Goal: Information Seeking & Learning: Compare options

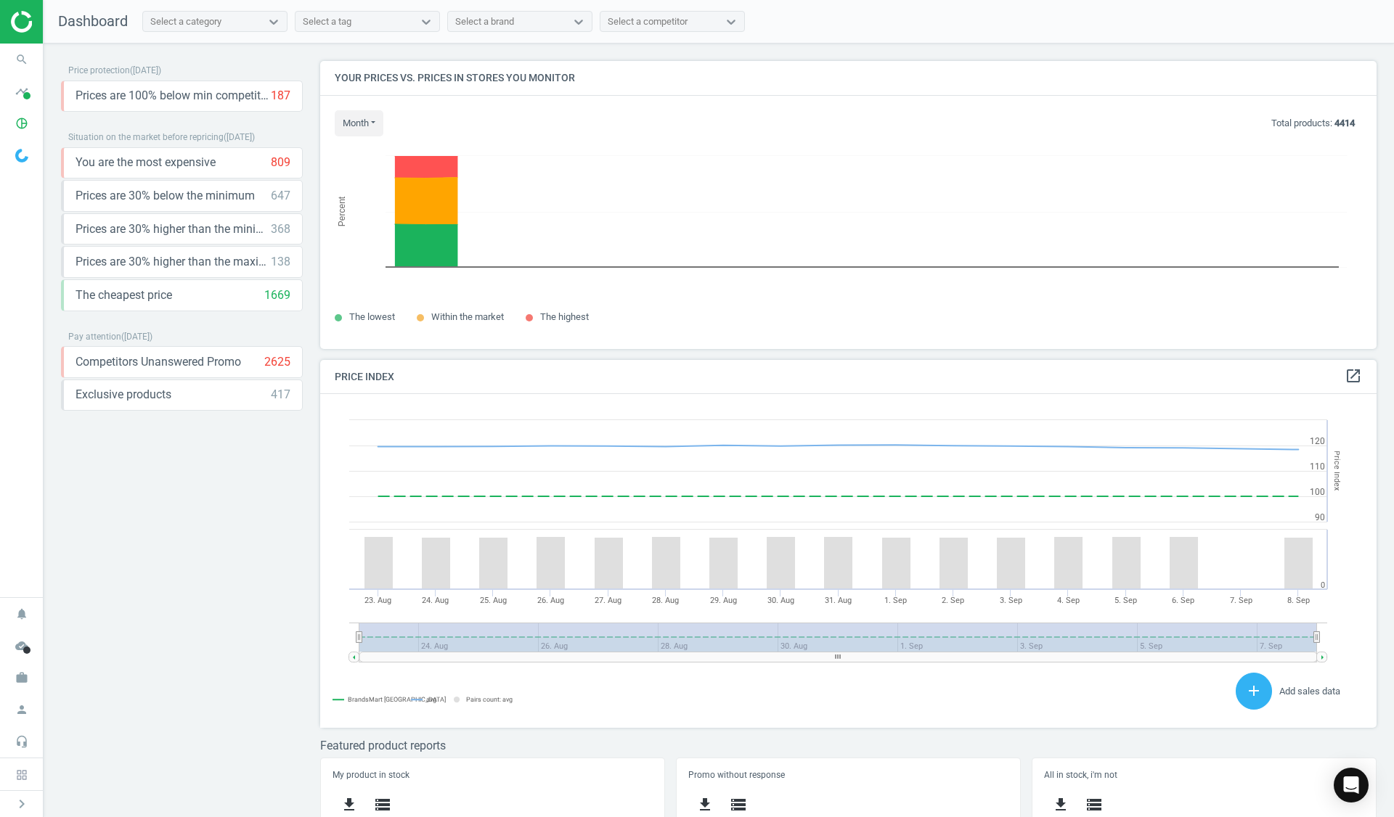
scroll to position [356, 1068]
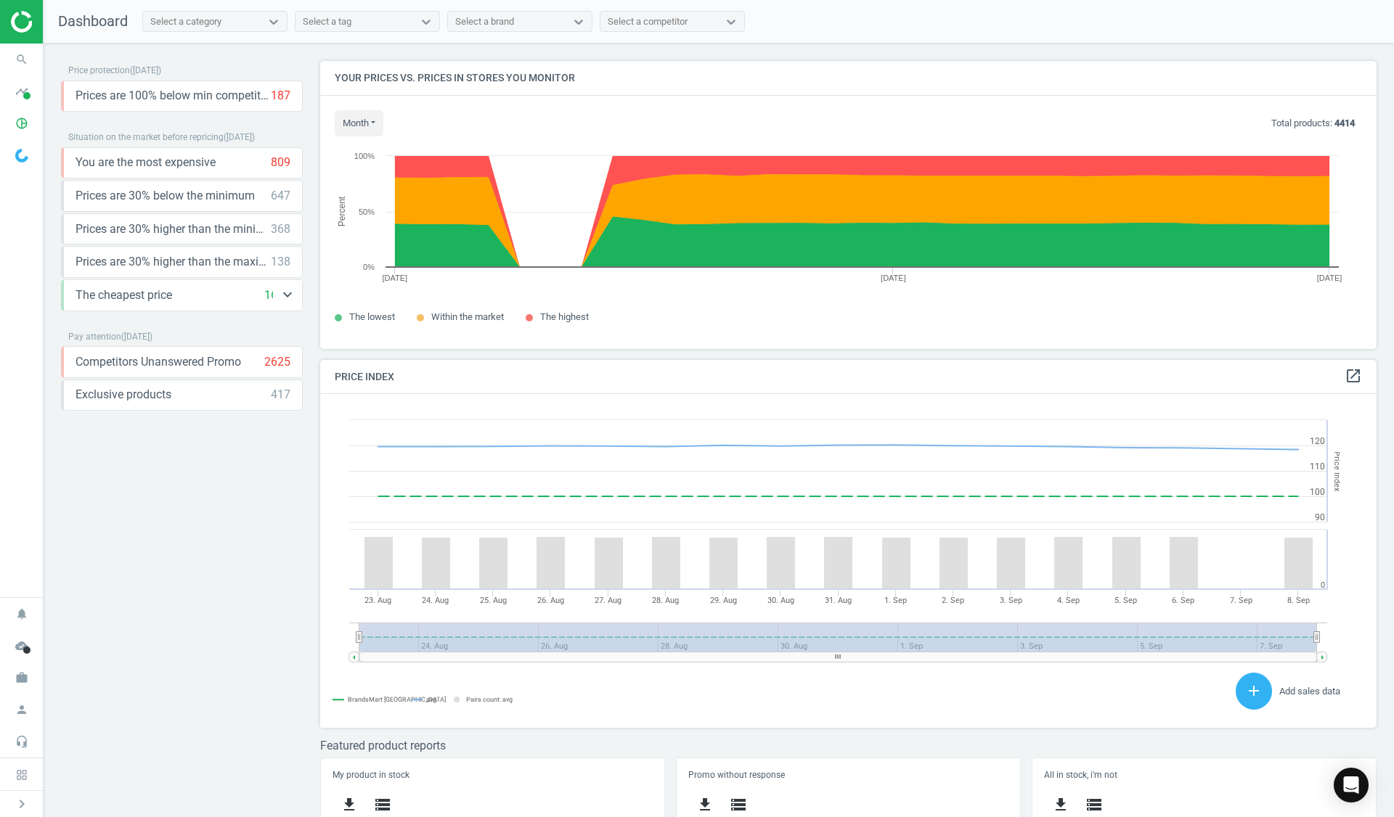
click at [203, 296] on div "The cheapest price 1669 keyboard_arrow_down" at bounding box center [183, 296] width 215 height 16
click at [282, 297] on icon "keyboard_arrow_down" at bounding box center [287, 294] width 17 height 17
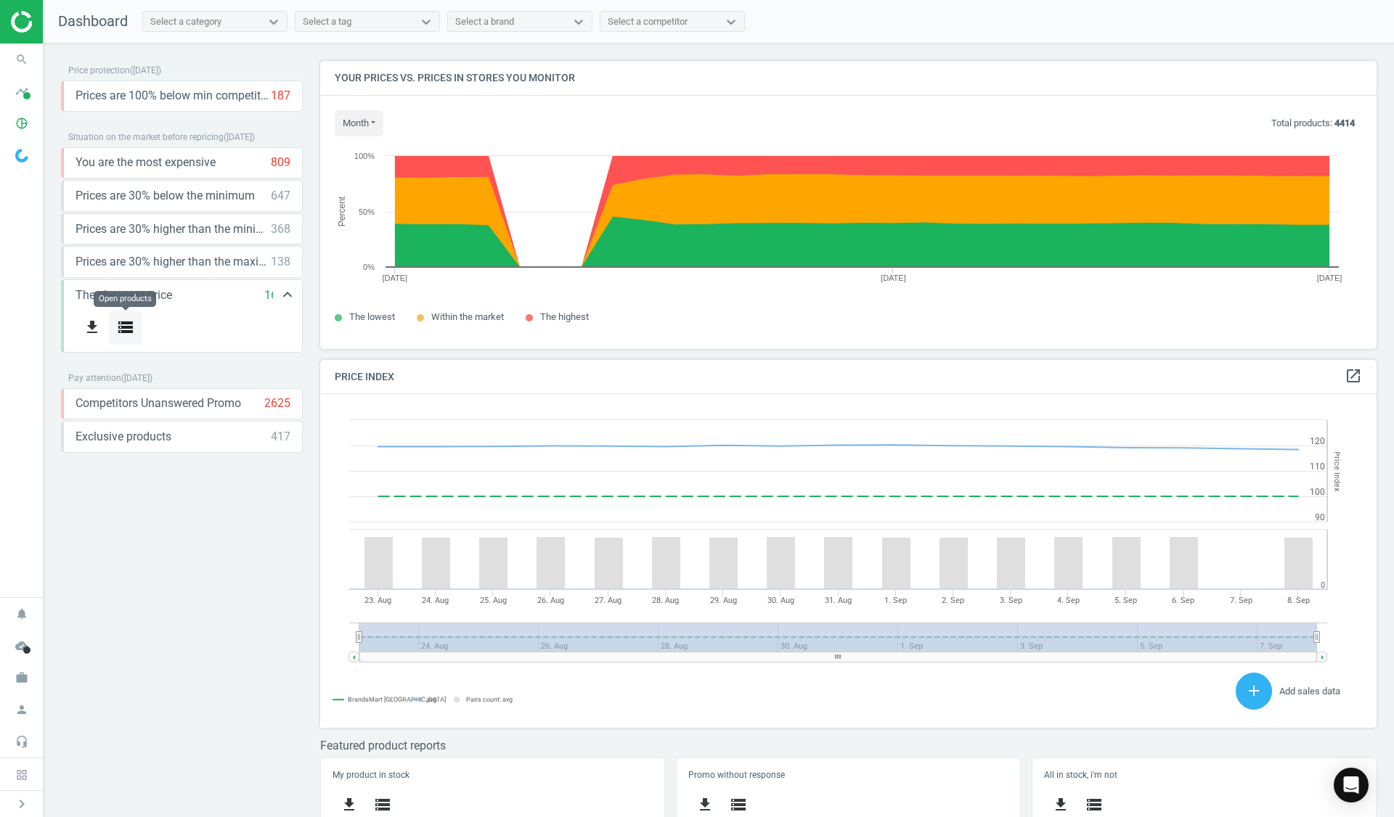
click at [128, 326] on icon "storage" at bounding box center [125, 327] width 17 height 17
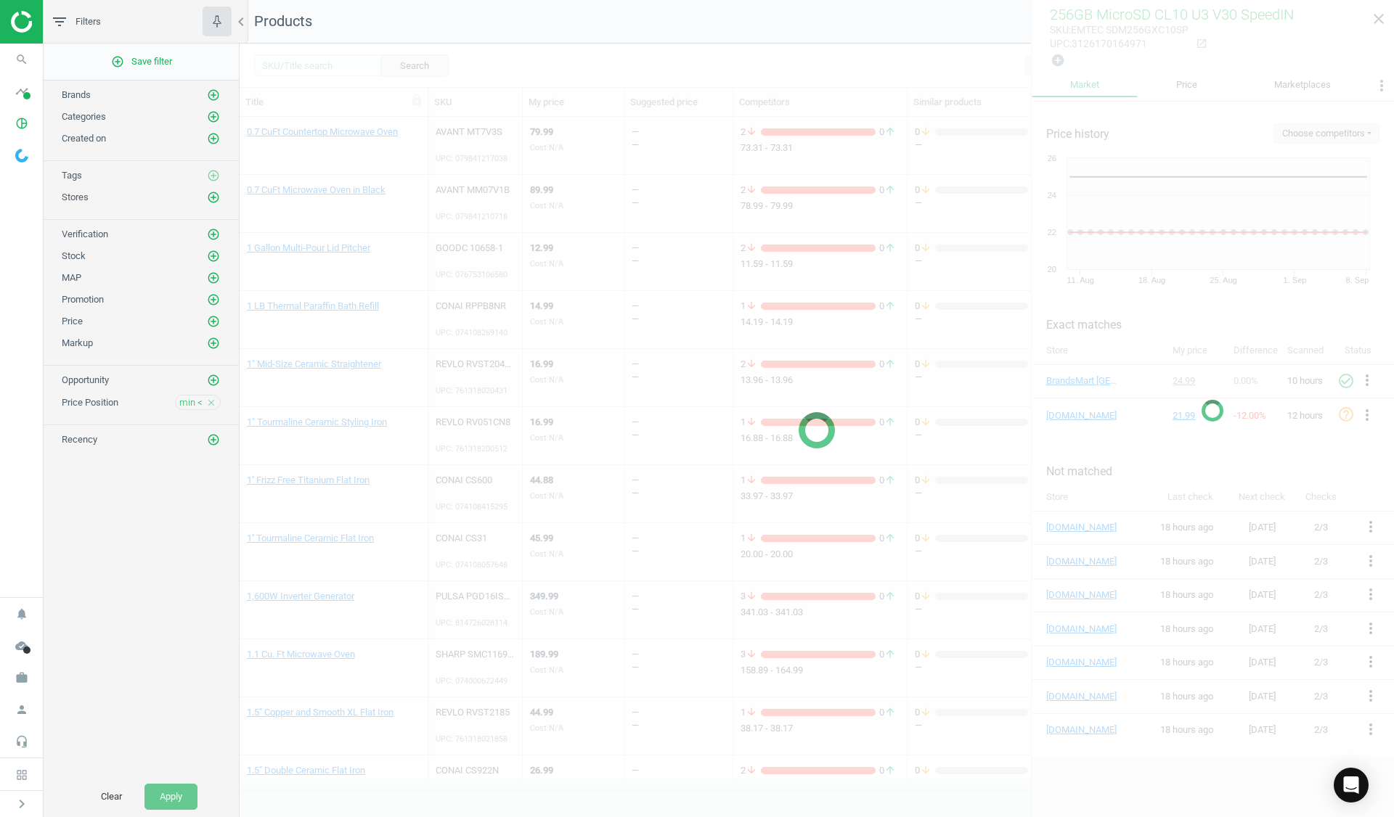
scroll to position [1661, 0]
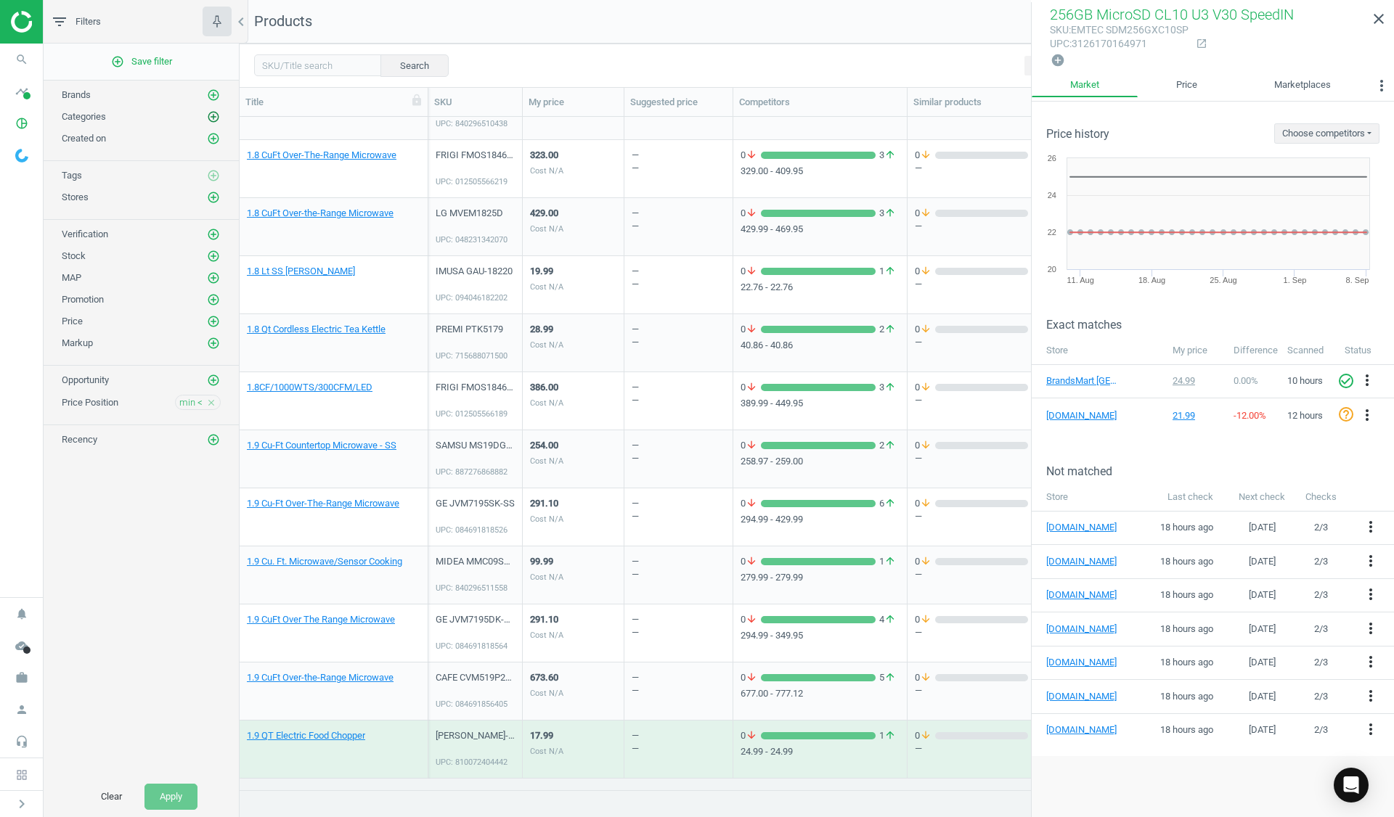
click at [215, 116] on icon "add_circle_outline" at bounding box center [213, 116] width 13 height 13
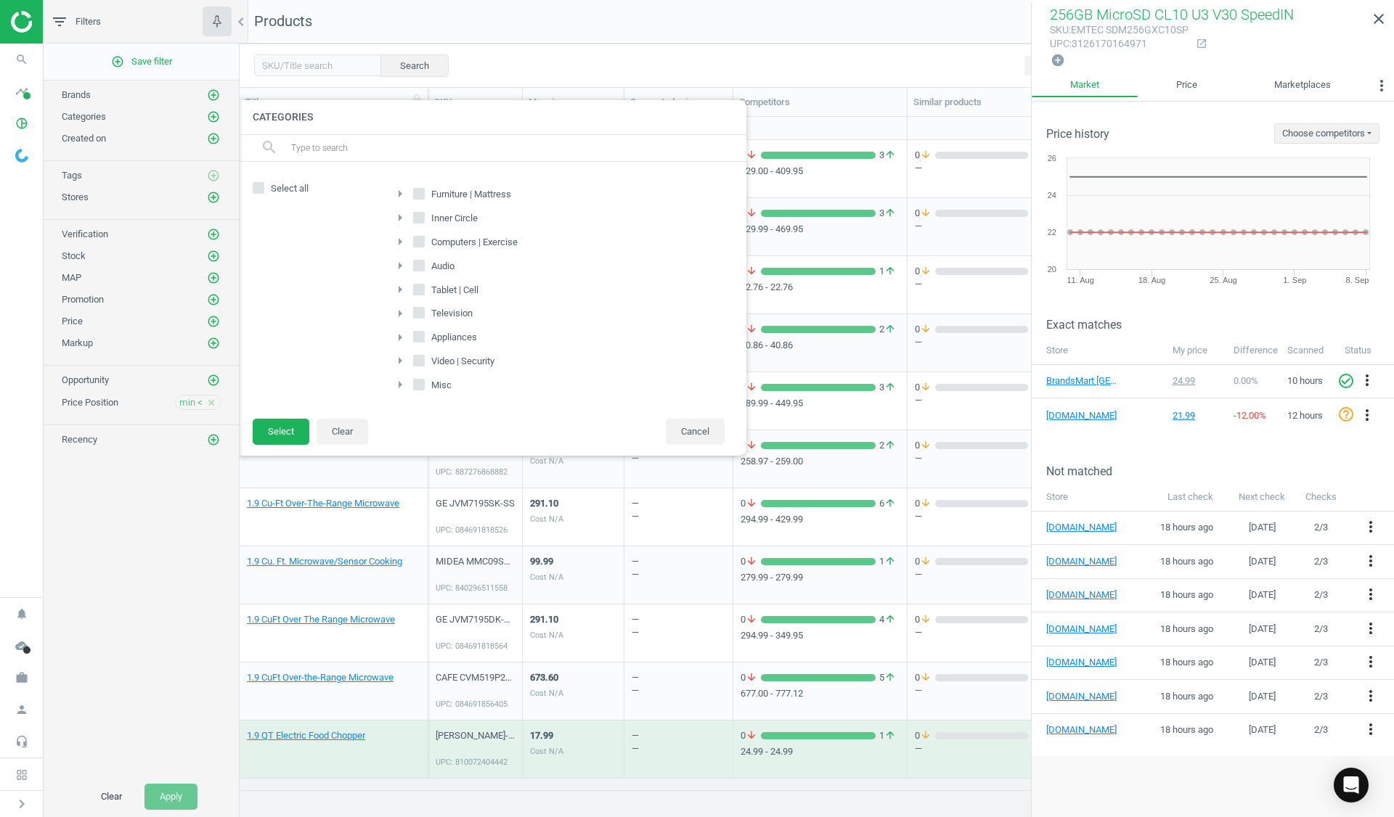
click at [425, 239] on label "Computers | Exercise" at bounding box center [466, 242] width 107 height 20
click at [424, 239] on input "Computers | Exercise" at bounding box center [419, 241] width 9 height 9
checkbox input "true"
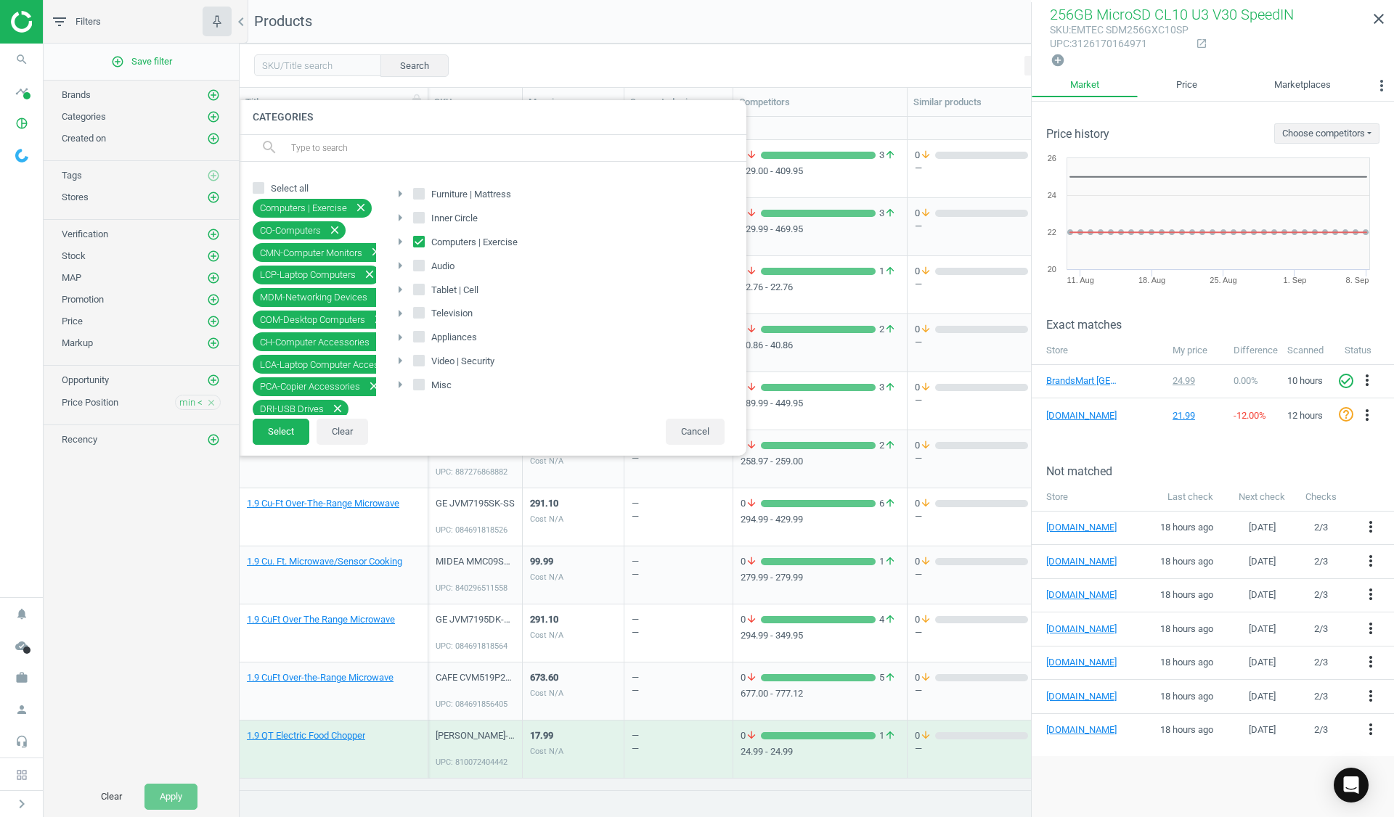
click at [424, 287] on icon at bounding box center [419, 290] width 12 height 12
click at [424, 287] on input "Tablet | Cell" at bounding box center [419, 289] width 9 height 9
checkbox input "true"
click at [425, 358] on label "Video | Security" at bounding box center [455, 361] width 84 height 20
click at [424, 358] on input "Video | Security" at bounding box center [419, 360] width 9 height 9
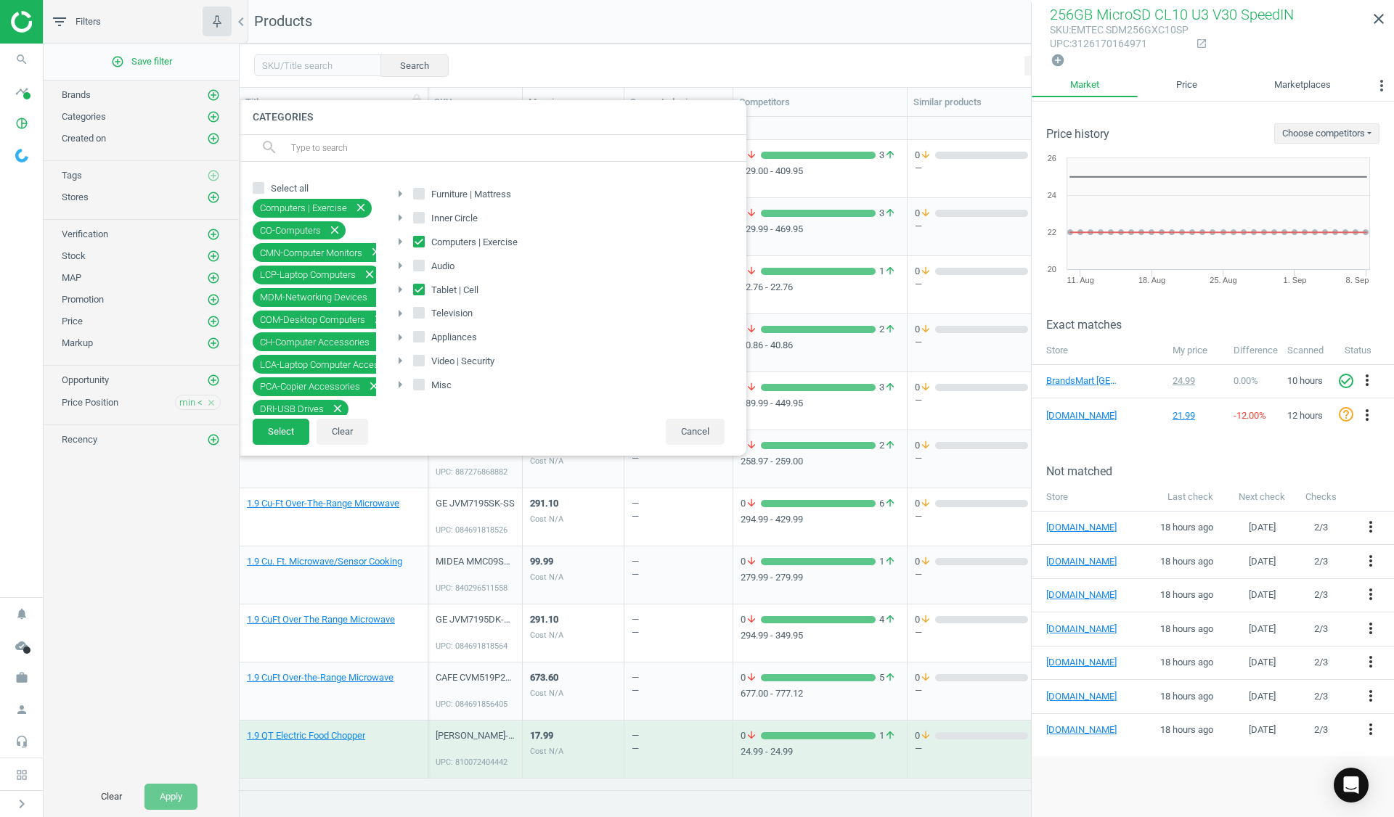
checkbox input "true"
click at [280, 441] on button "Select" at bounding box center [281, 432] width 57 height 26
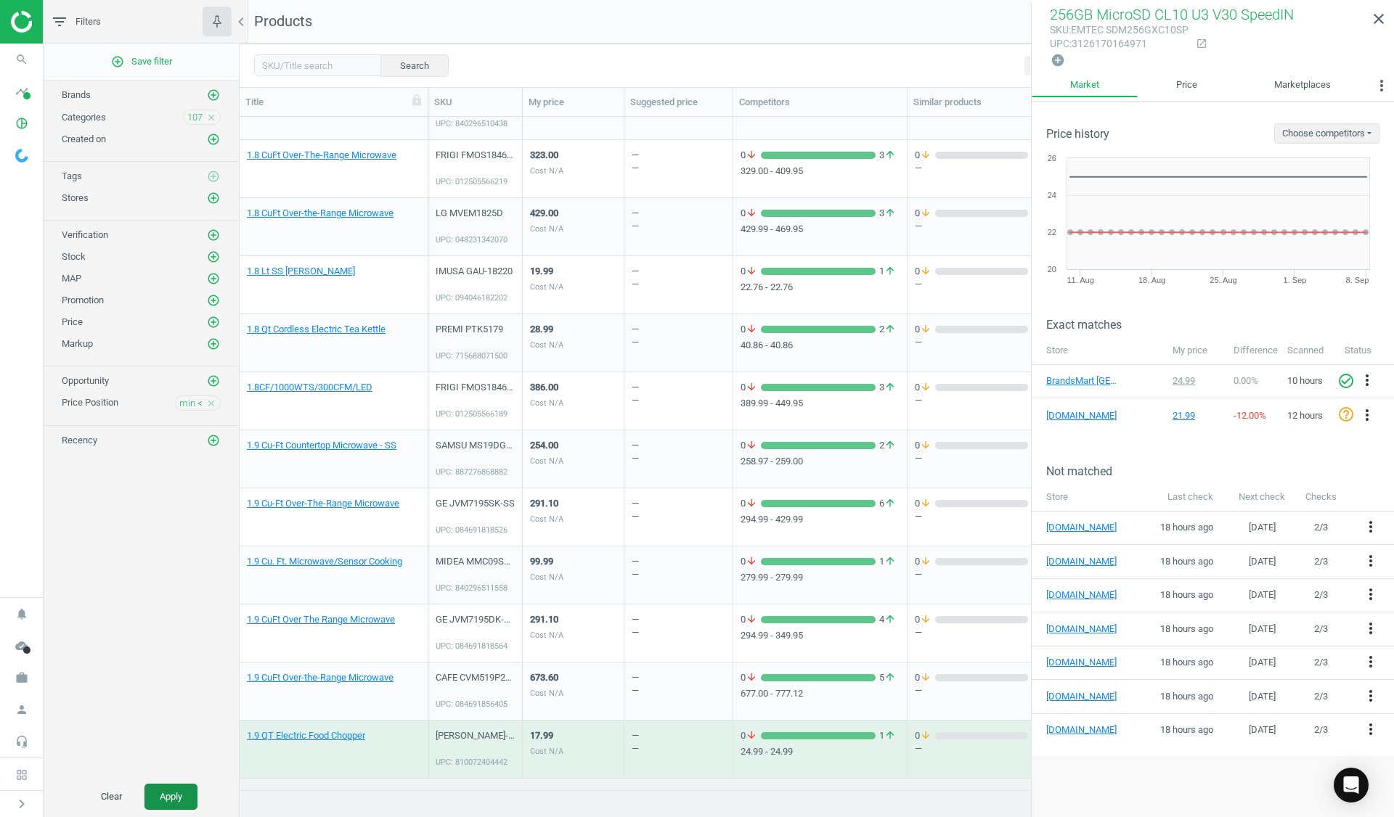
click at [149, 796] on button "Apply" at bounding box center [170, 797] width 53 height 26
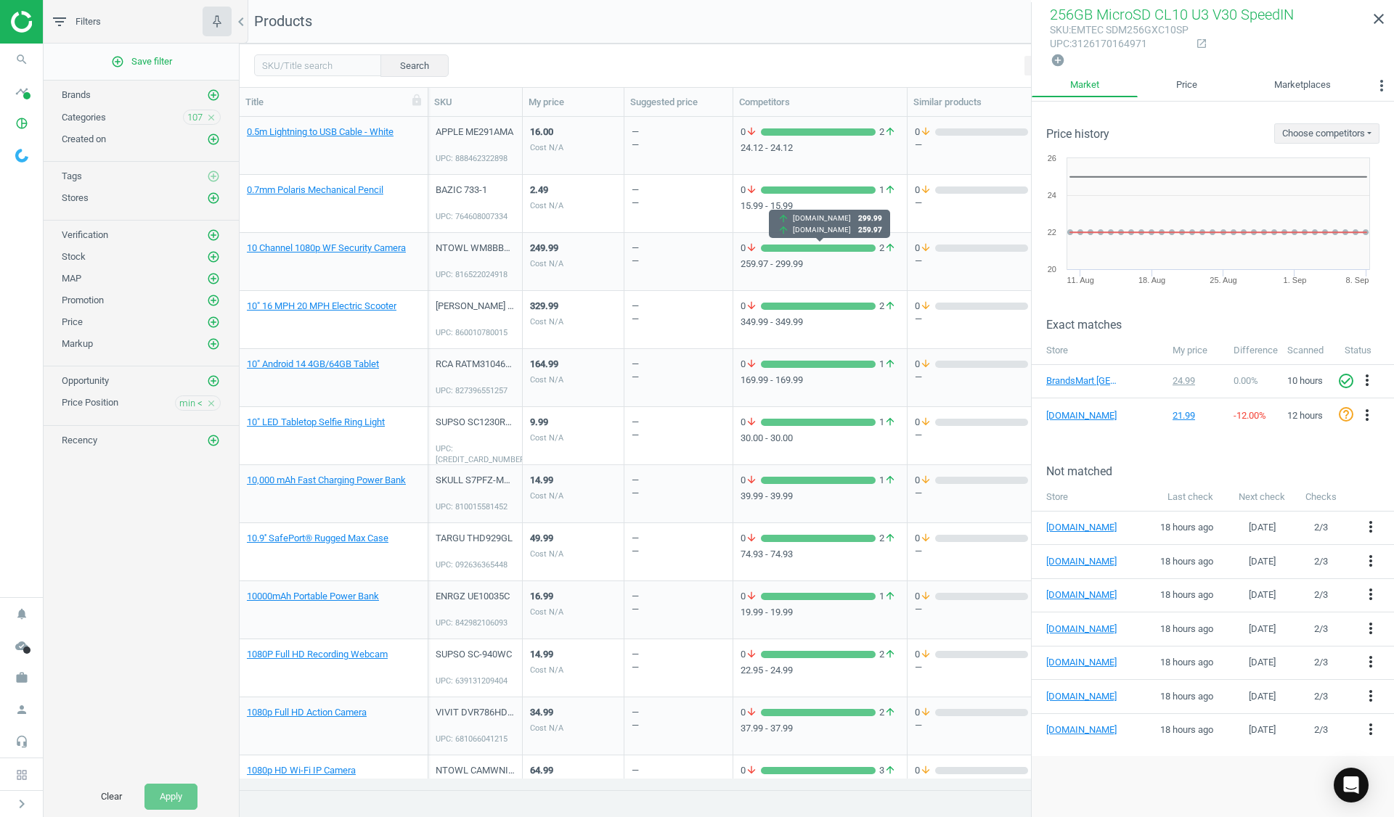
click at [821, 250] on div "grid" at bounding box center [818, 248] width 115 height 7
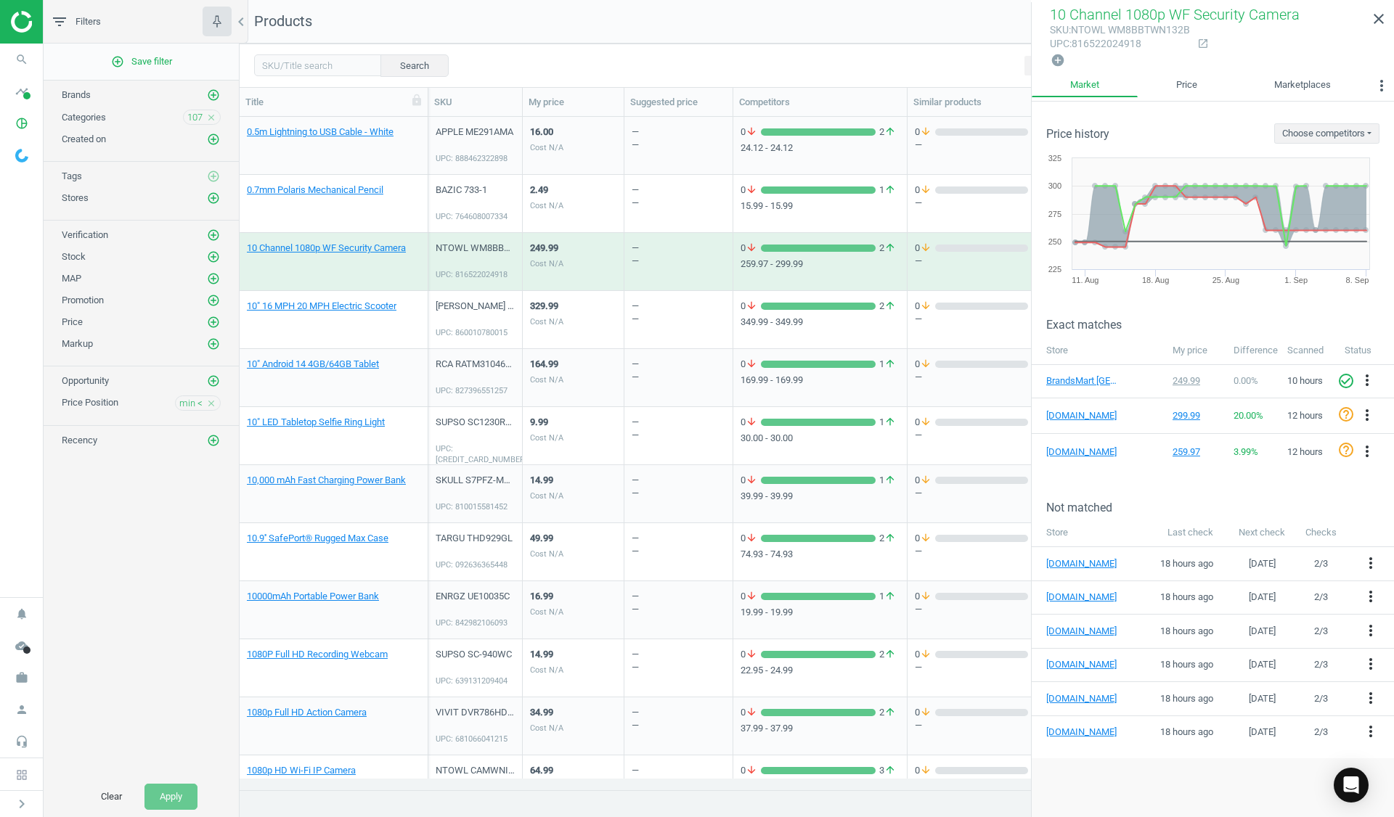
click at [485, 266] on div "UPC: 816522024918" at bounding box center [475, 269] width 79 height 22
click at [486, 258] on div "UPC: 816522024918" at bounding box center [475, 269] width 79 height 22
click at [486, 253] on div "NTOWL WM8BBTWN132B" at bounding box center [475, 248] width 79 height 13
click at [485, 253] on div "NTOWL WM8BBTWN132B" at bounding box center [475, 248] width 79 height 13
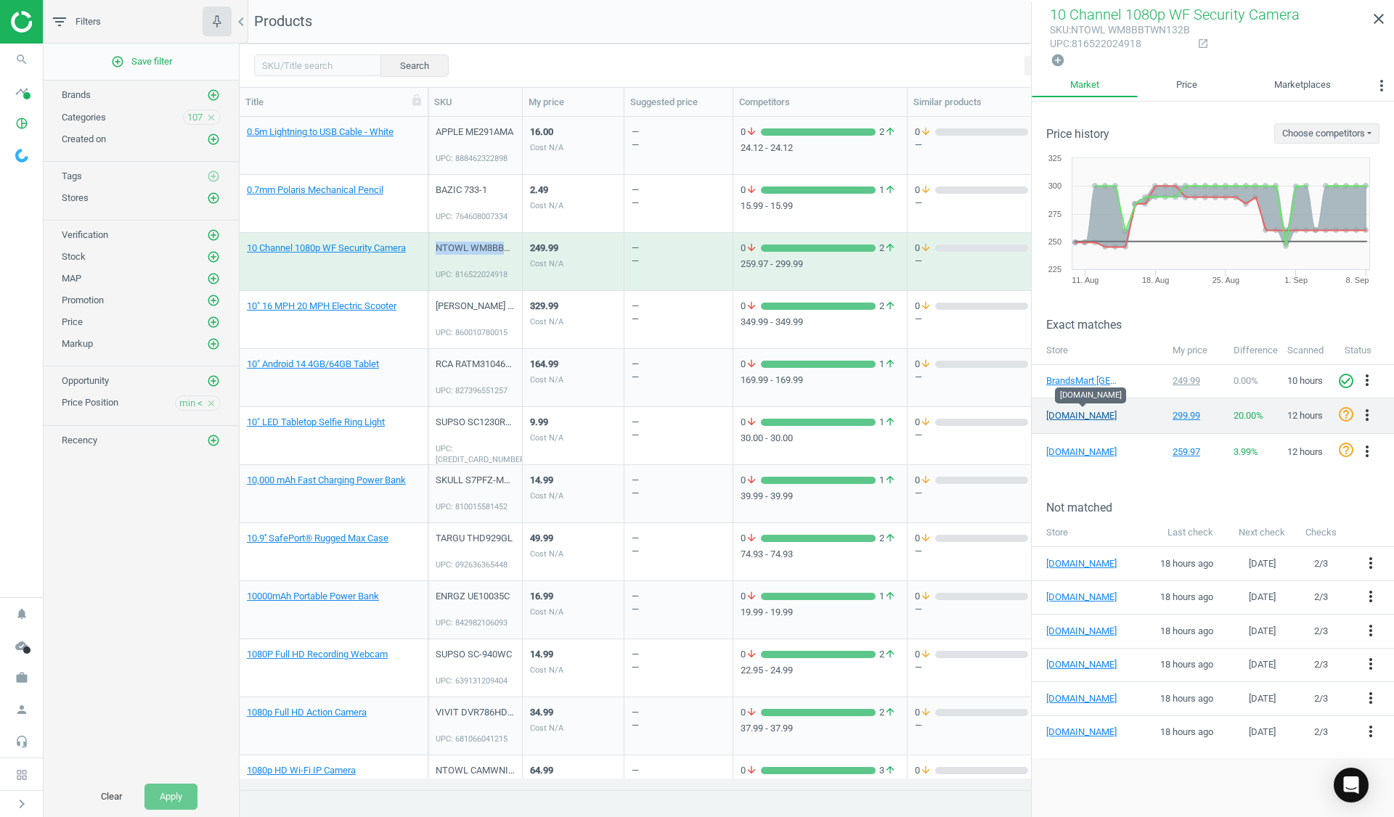
click at [1080, 414] on link "[DOMAIN_NAME]" at bounding box center [1082, 415] width 73 height 13
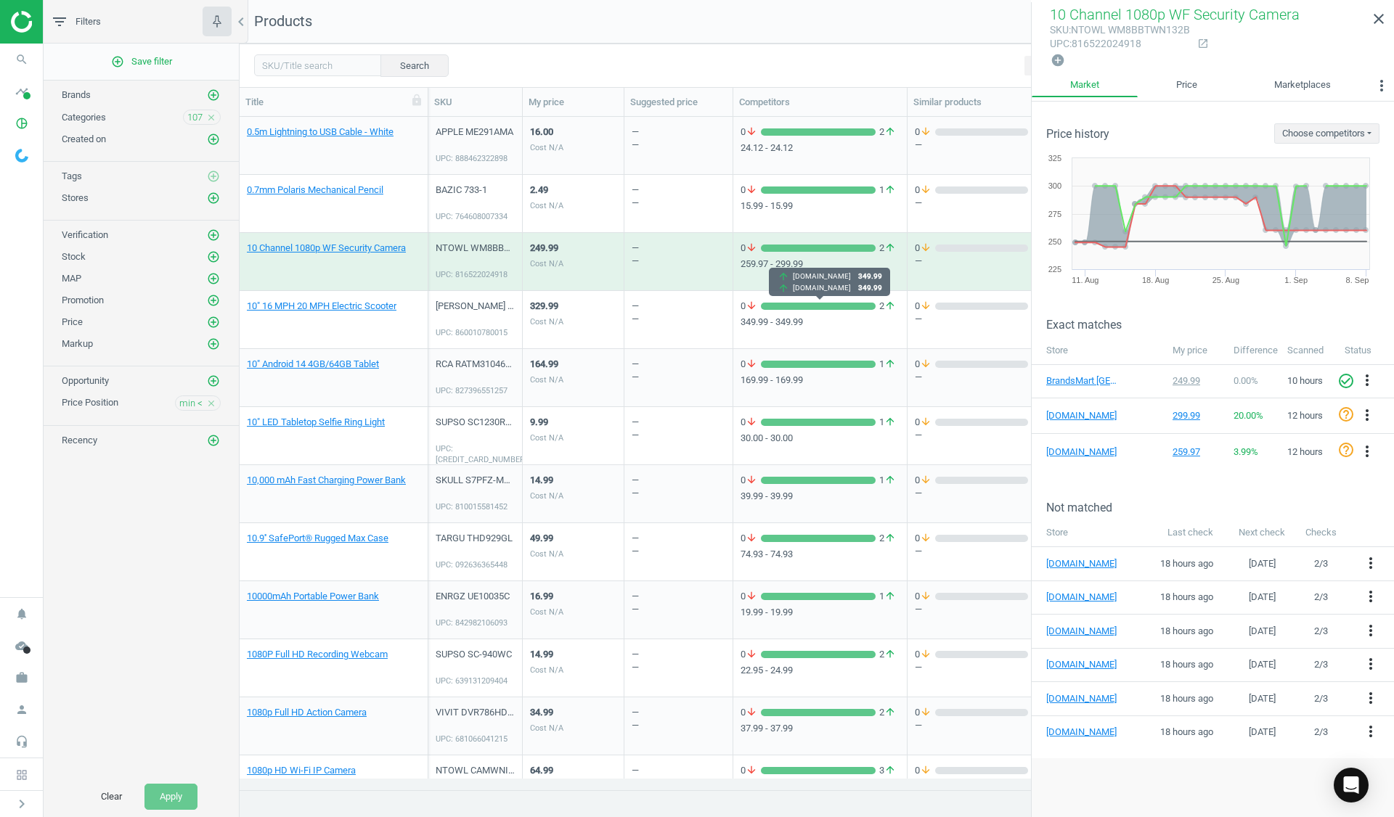
click at [810, 306] on div "grid" at bounding box center [818, 306] width 115 height 7
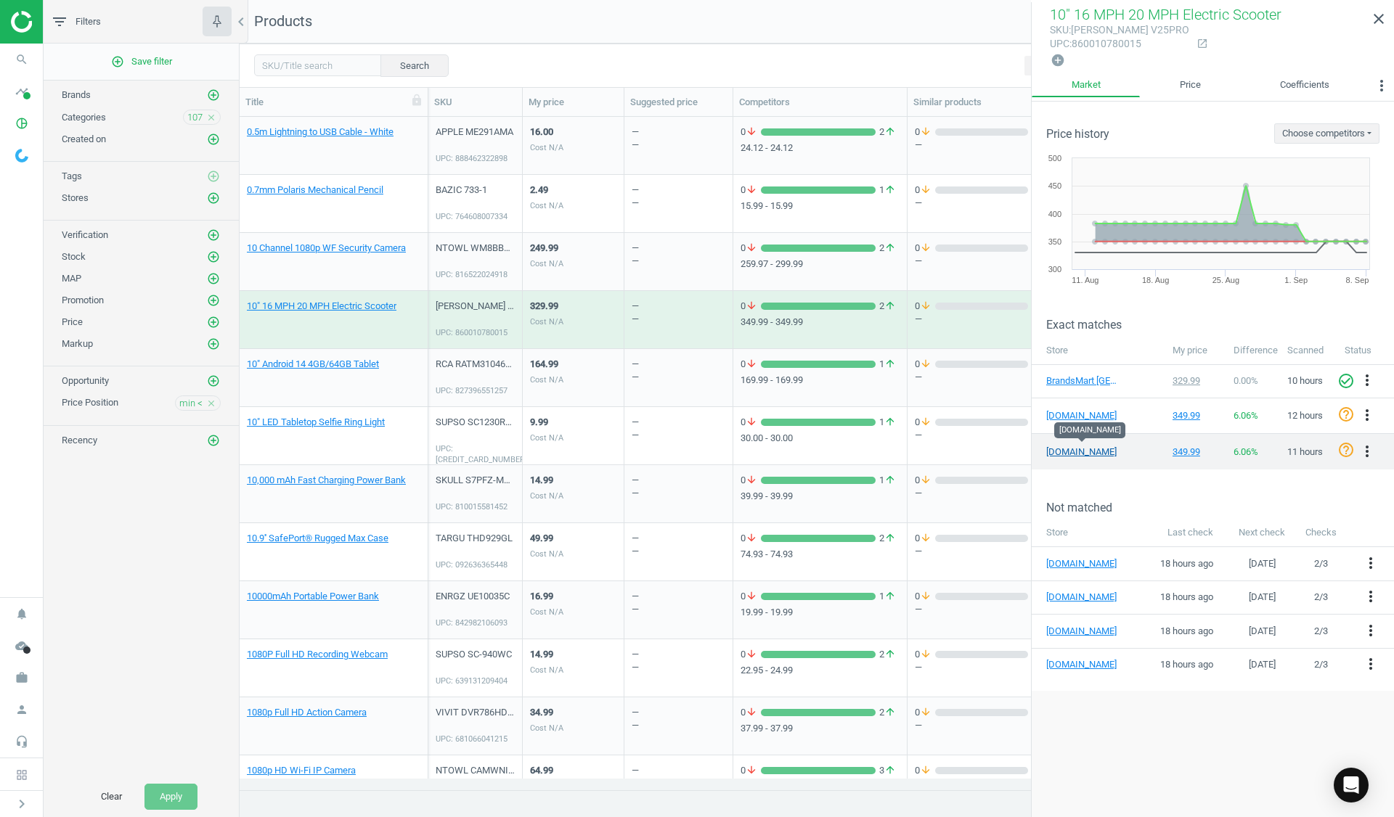
click at [1075, 454] on link "[DOMAIN_NAME]" at bounding box center [1082, 452] width 73 height 13
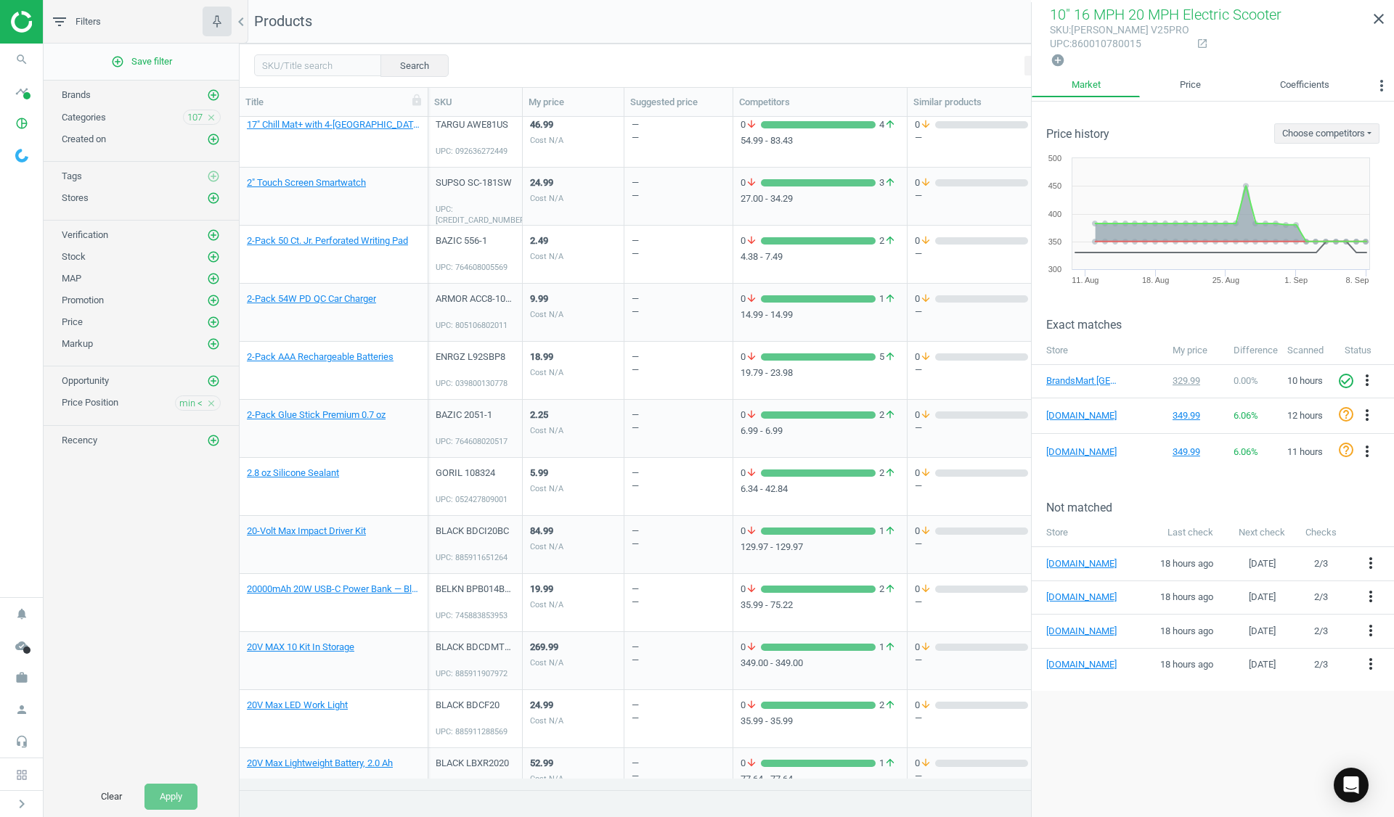
scroll to position [2178, 0]
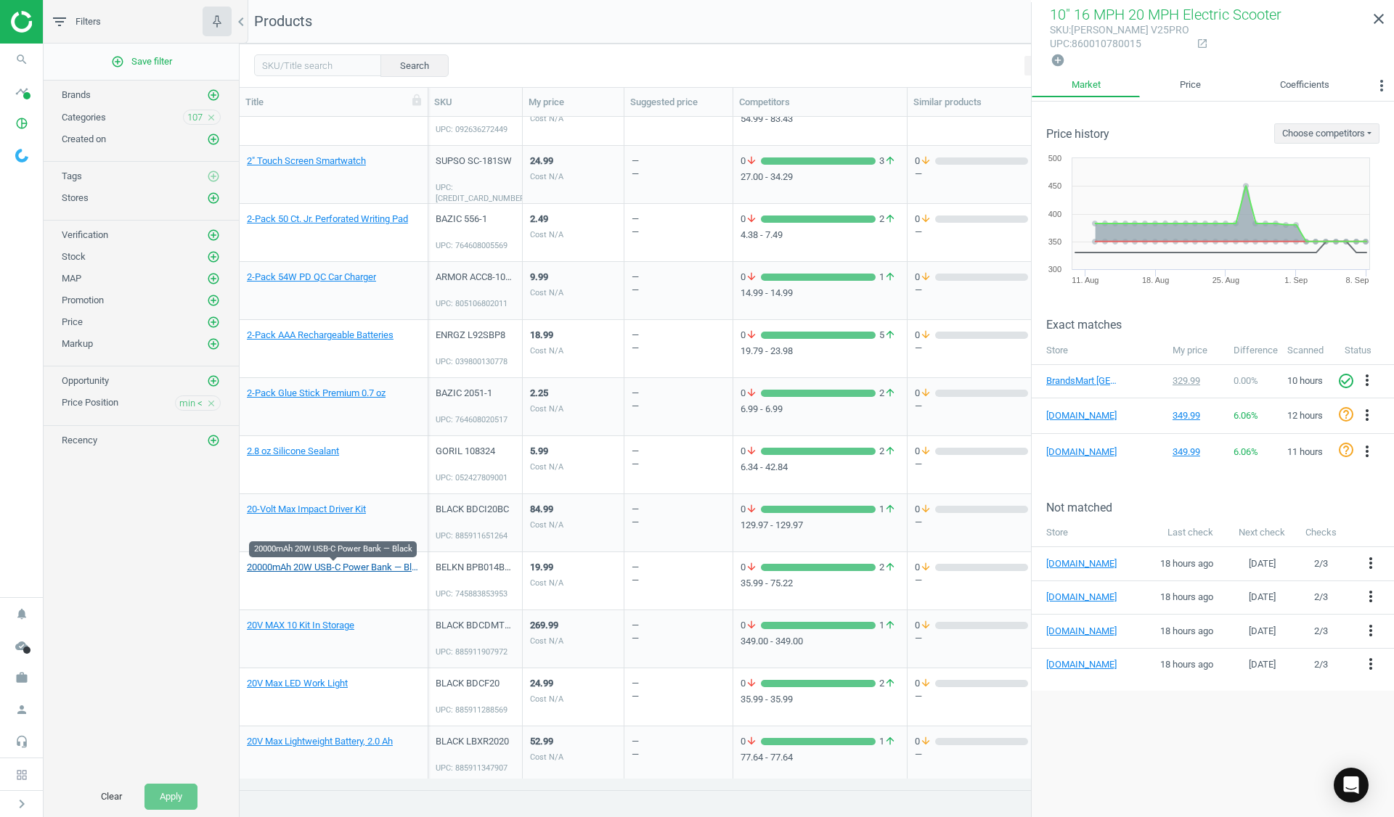
click at [383, 569] on link "20000mAh 20W USB-C Power Bank — Black" at bounding box center [334, 567] width 174 height 13
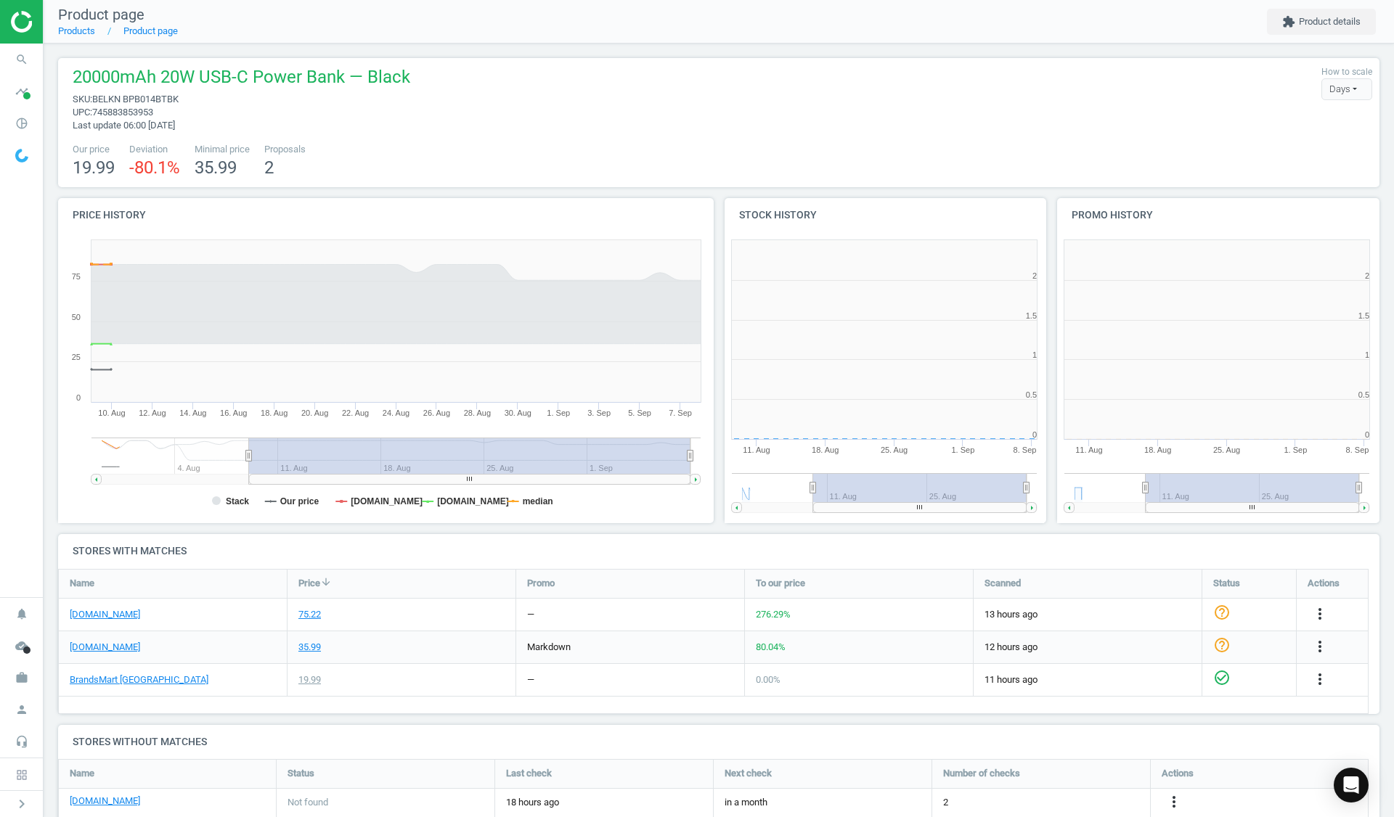
scroll to position [313, 342]
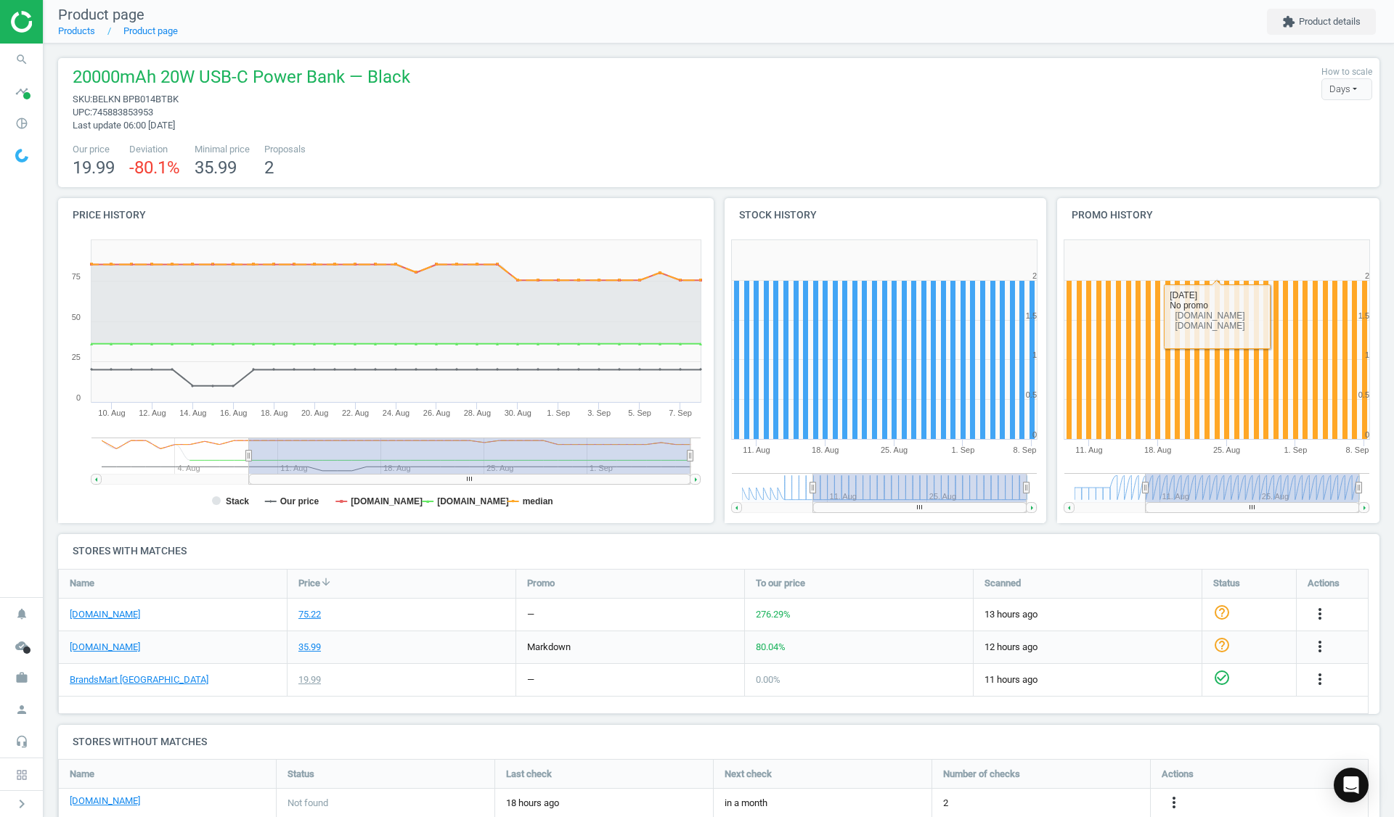
click at [1196, 163] on div "Our price 19.99 Deviation -80.1 % Minimal price 35.99 Proposals 2" at bounding box center [718, 161] width 1307 height 37
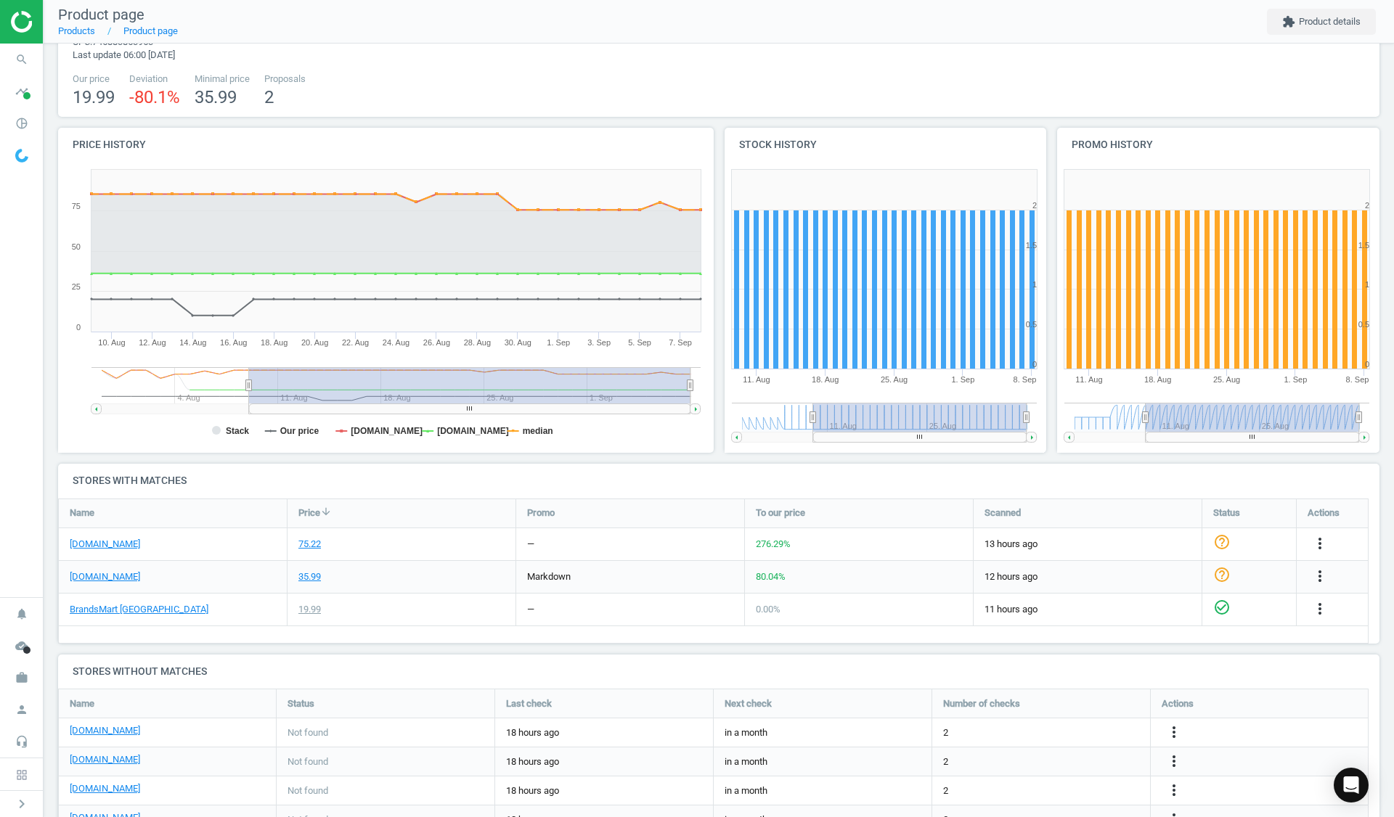
scroll to position [0, 0]
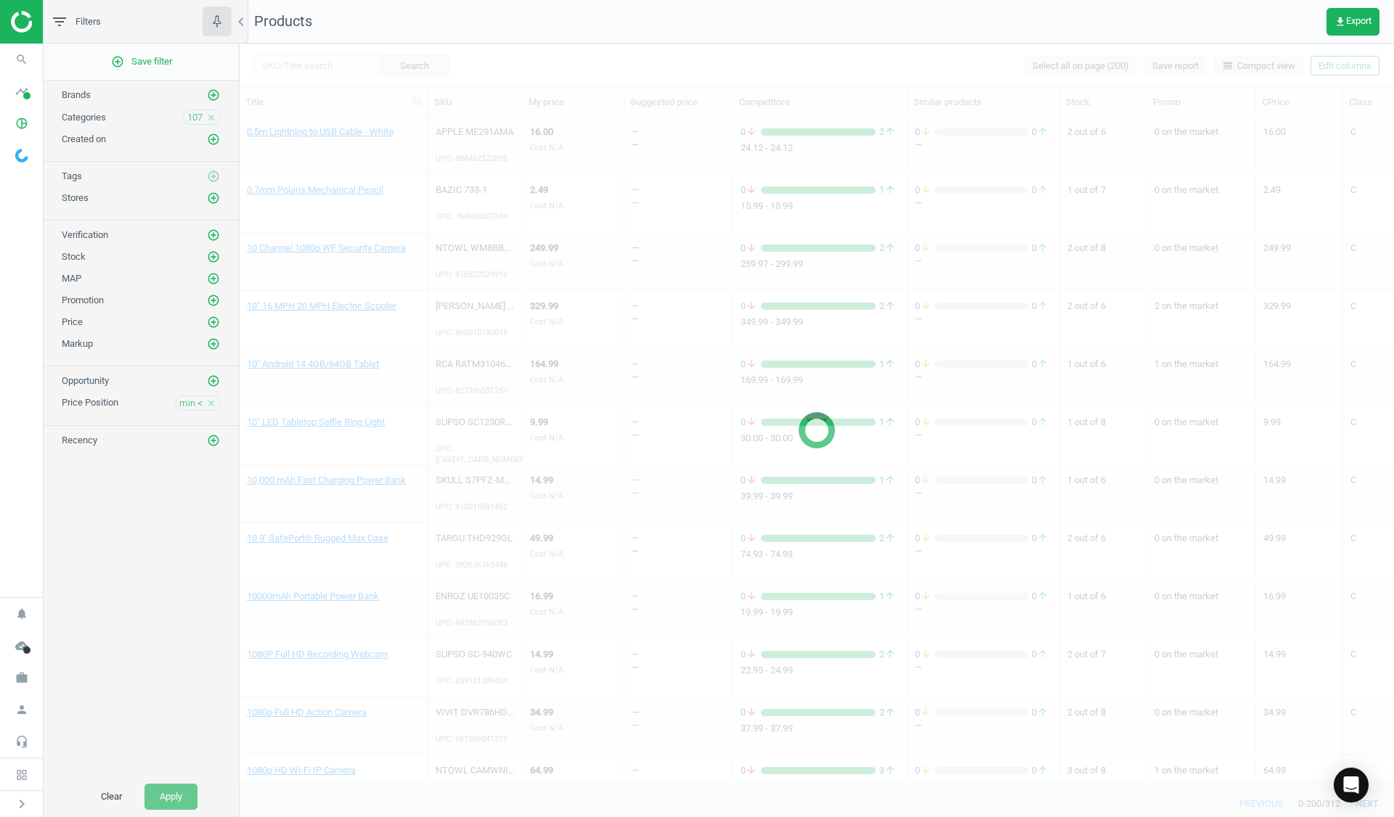
scroll to position [2010, 0]
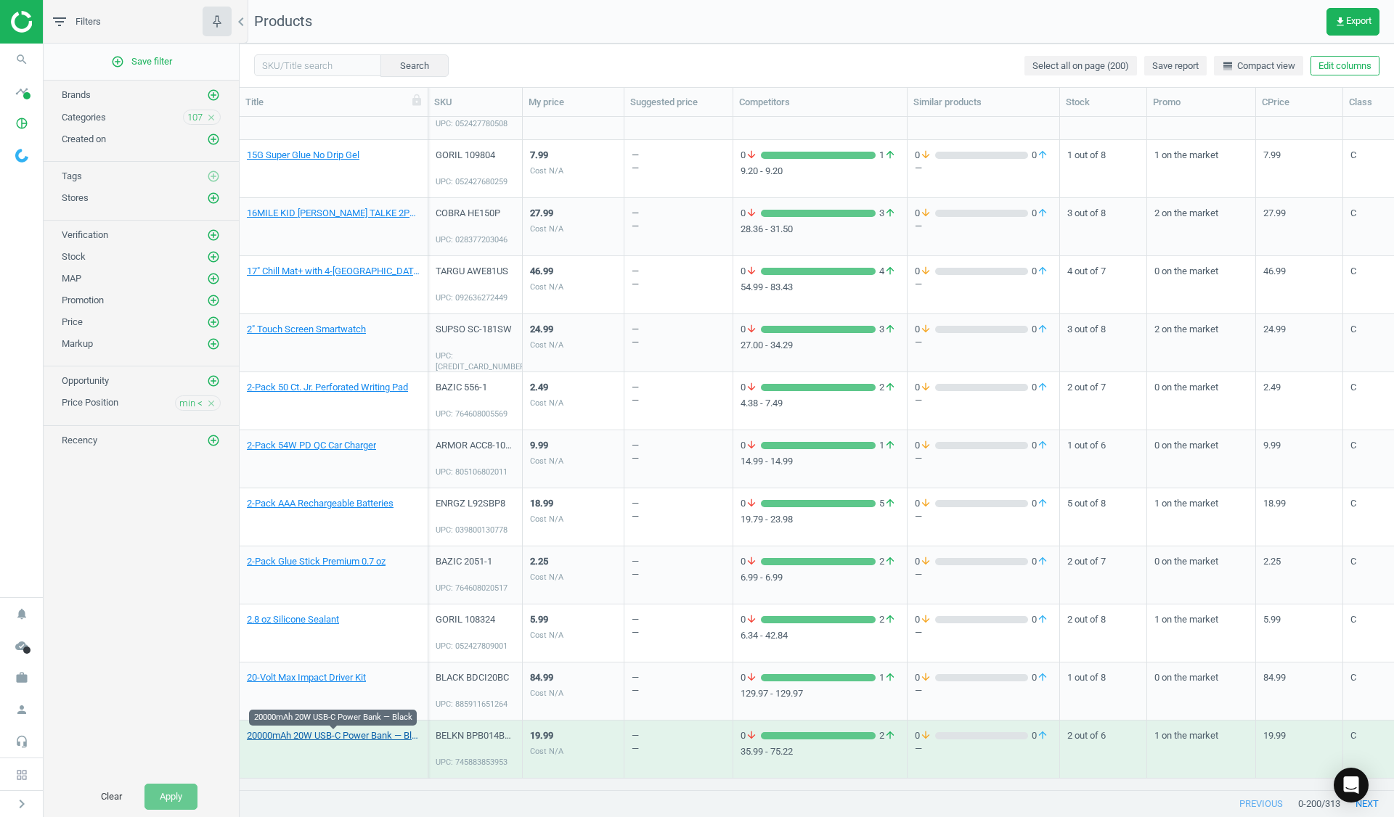
click at [377, 738] on link "20000mAh 20W USB-C Power Bank — Black" at bounding box center [334, 736] width 174 height 13
click at [473, 739] on div "BELKN BPB014BTBK" at bounding box center [475, 736] width 79 height 13
click at [473, 740] on div "BELKN BPB014BTBK" at bounding box center [475, 736] width 79 height 13
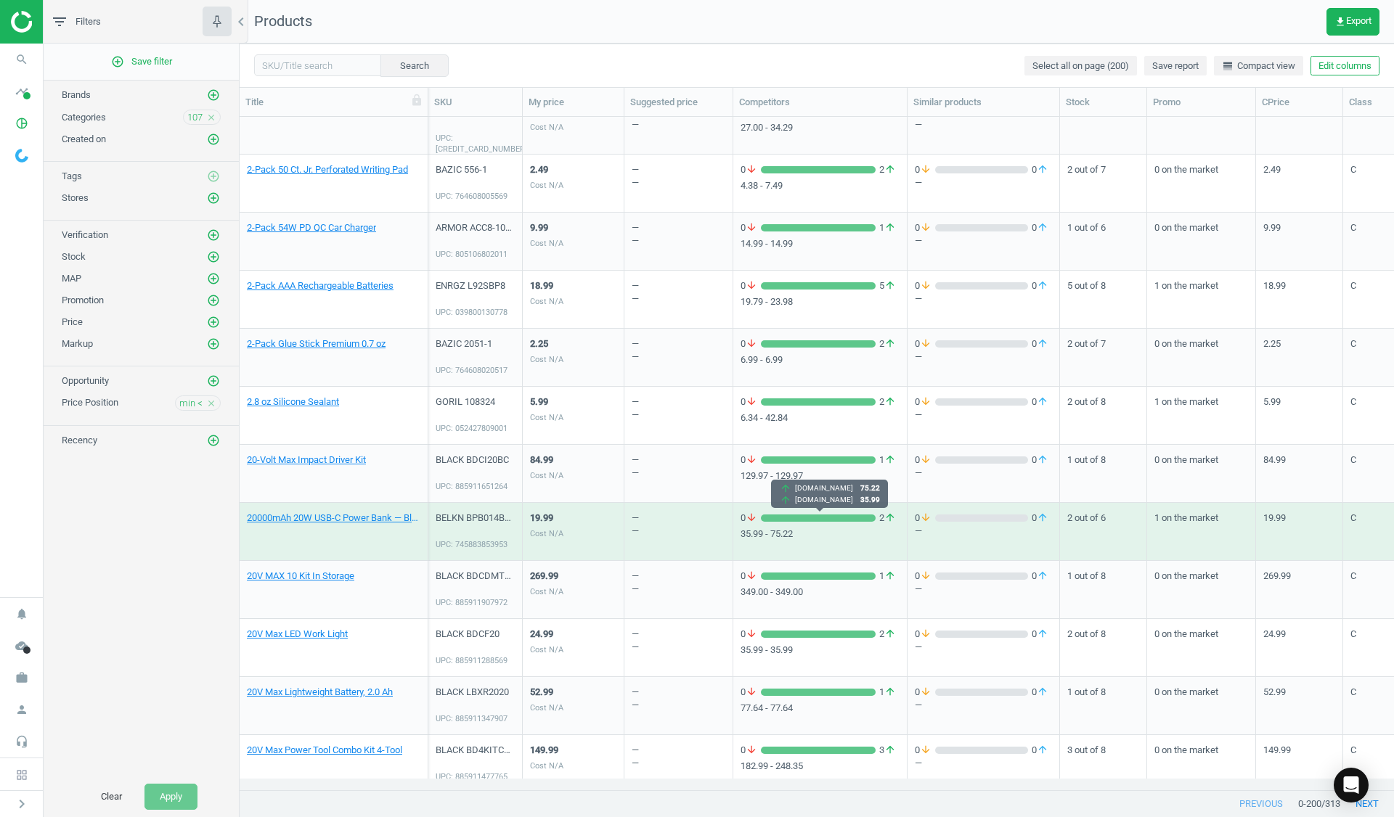
click at [852, 515] on div "grid" at bounding box center [818, 518] width 115 height 7
click at [817, 518] on div "grid" at bounding box center [818, 518] width 115 height 7
click at [819, 515] on div "grid" at bounding box center [818, 518] width 115 height 7
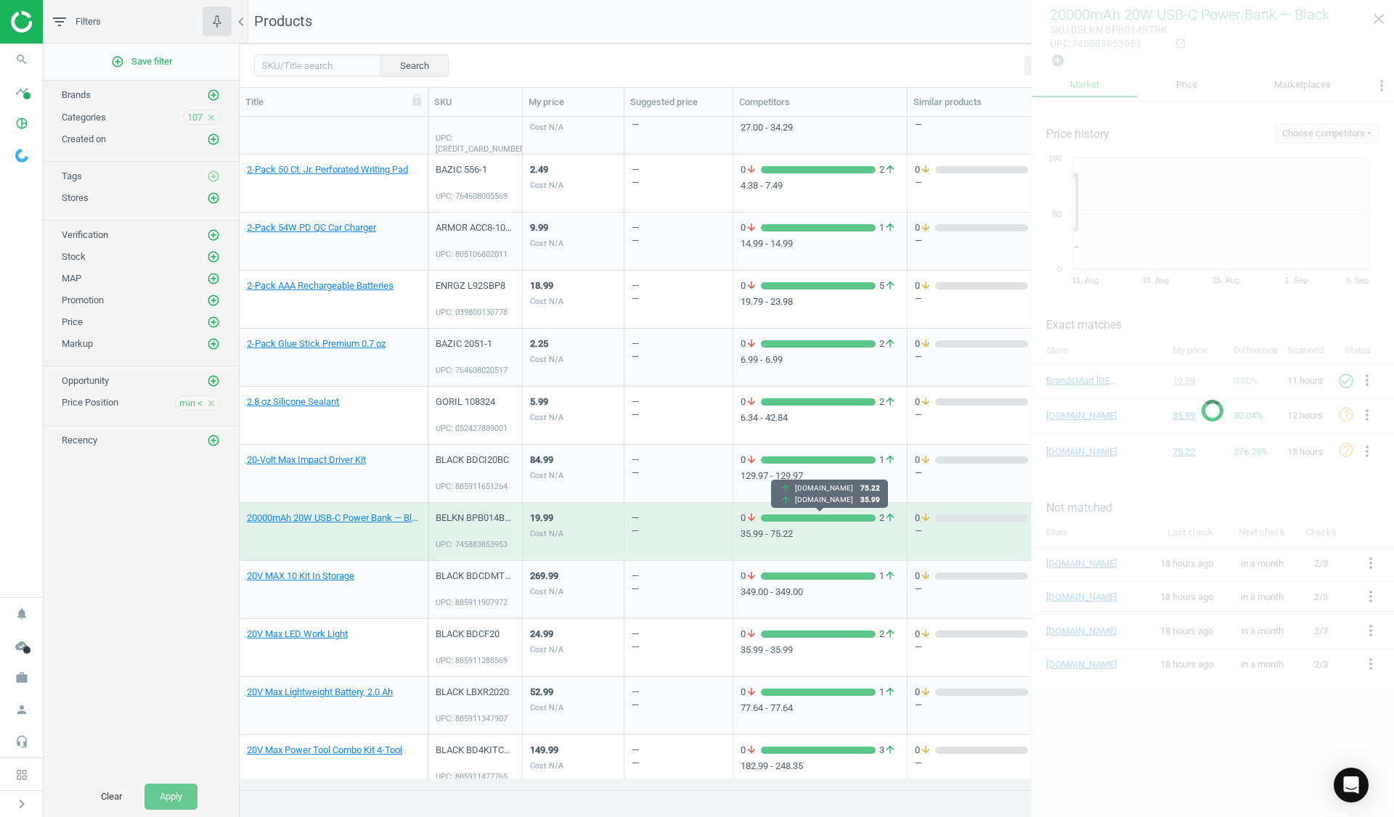
click at [819, 515] on div "grid" at bounding box center [818, 518] width 115 height 7
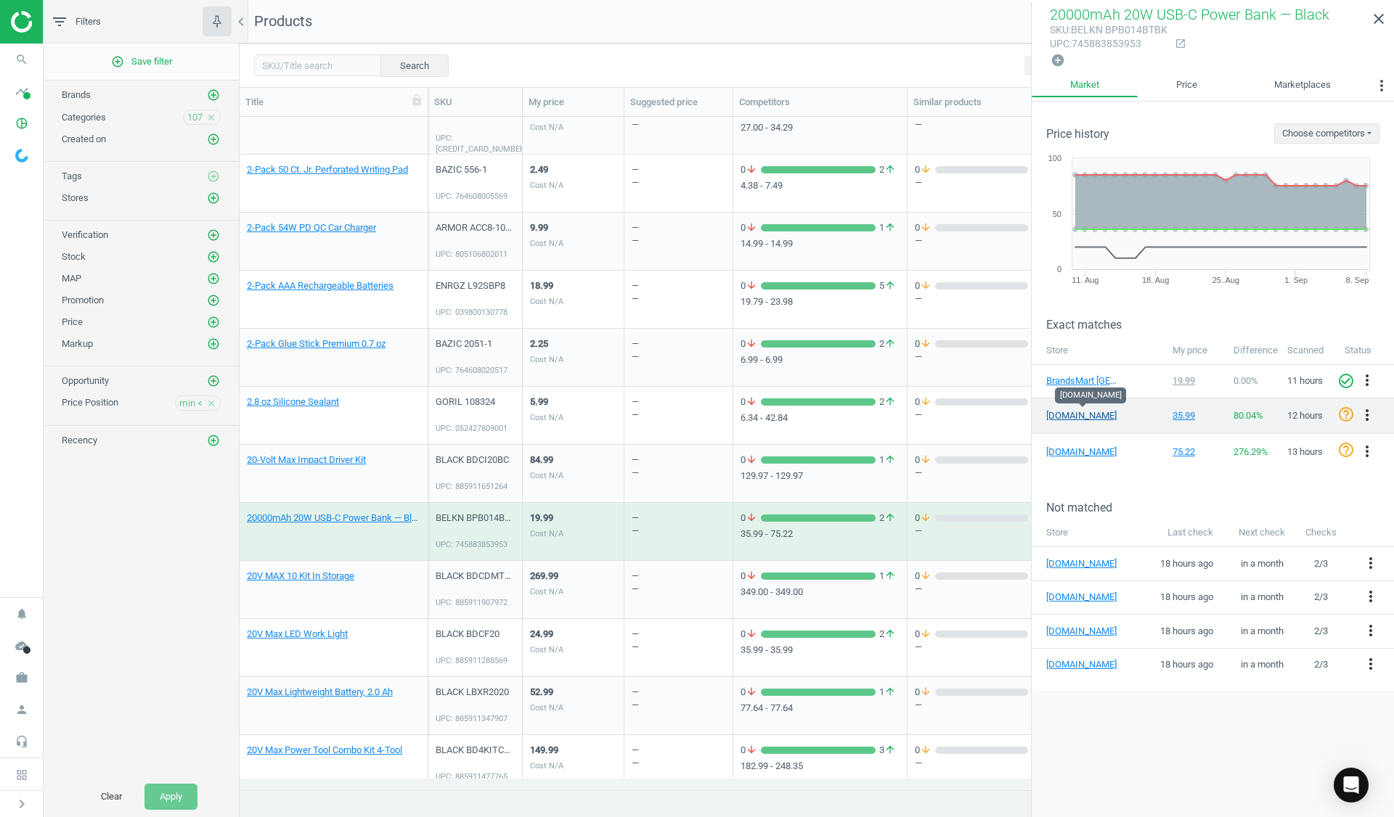
click at [1064, 415] on link "[DOMAIN_NAME]" at bounding box center [1082, 415] width 73 height 13
